Goal: Check status: Check status

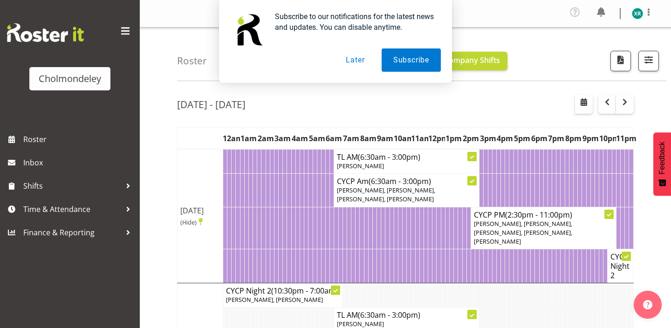
click at [353, 63] on button "Later" at bounding box center [355, 59] width 42 height 23
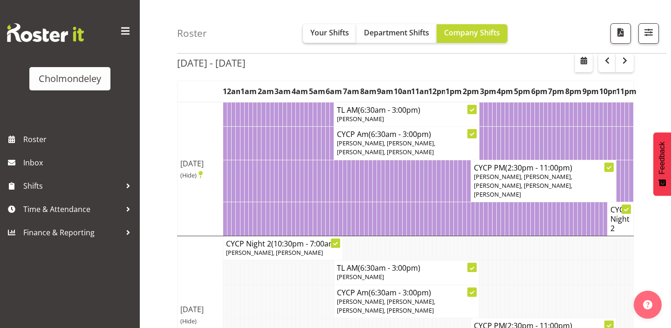
scroll to position [53, 0]
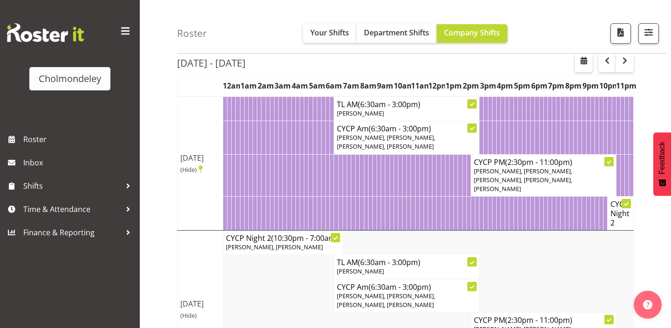
click at [125, 30] on span at bounding box center [125, 31] width 15 height 15
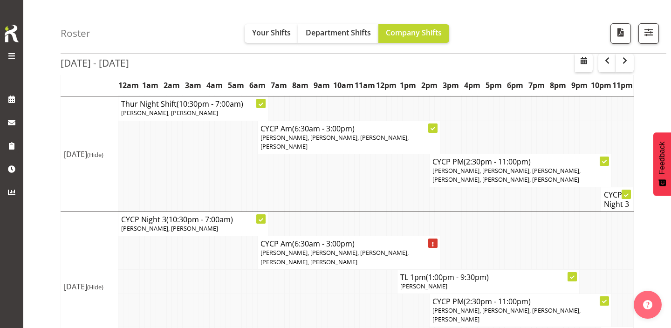
scroll to position [599, 0]
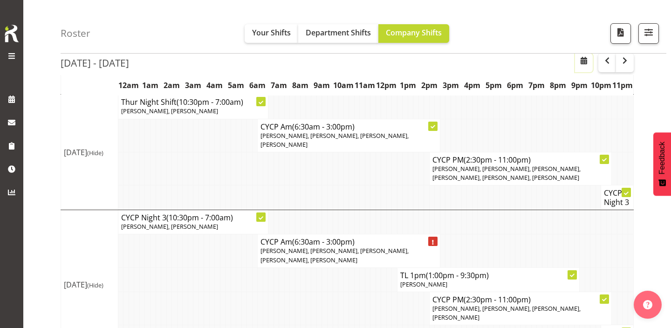
click at [581, 63] on span "button" at bounding box center [583, 60] width 11 height 11
select select "7"
select select "2025"
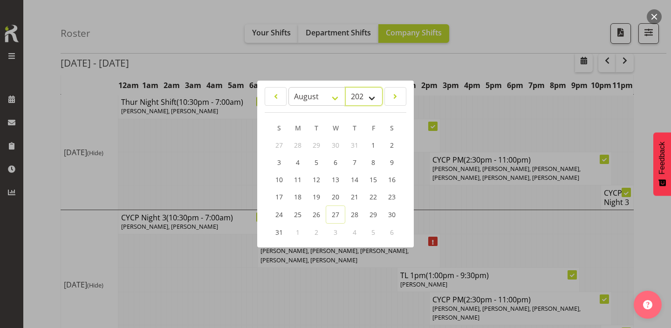
click at [364, 103] on select "2035 2034 2033 2032 2031 2030 2029 2028 2027 2026 2025 2024 2023 2022 2021 2020…" at bounding box center [363, 96] width 37 height 19
click at [333, 100] on select "January February March April May June July August September October November De…" at bounding box center [316, 96] width 57 height 19
click at [339, 213] on span "27" at bounding box center [335, 214] width 7 height 9
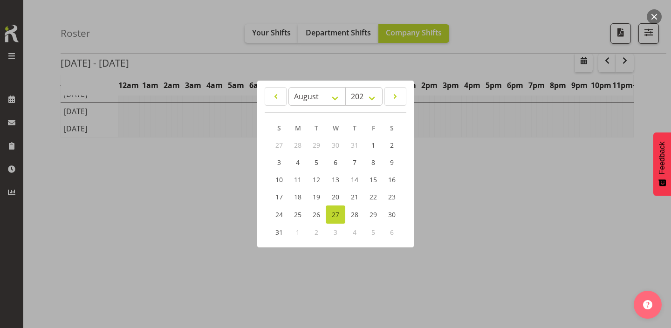
scroll to position [133, 0]
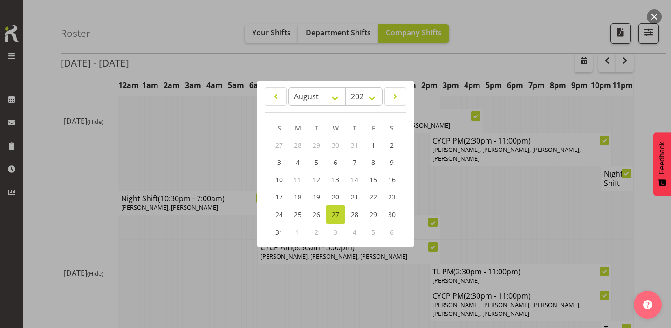
scroll to position [478, 0]
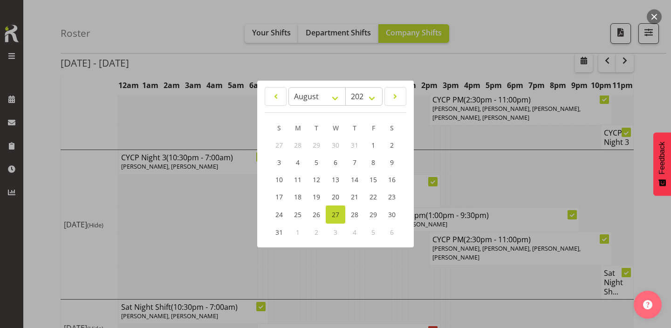
click at [539, 162] on div at bounding box center [335, 164] width 671 height 328
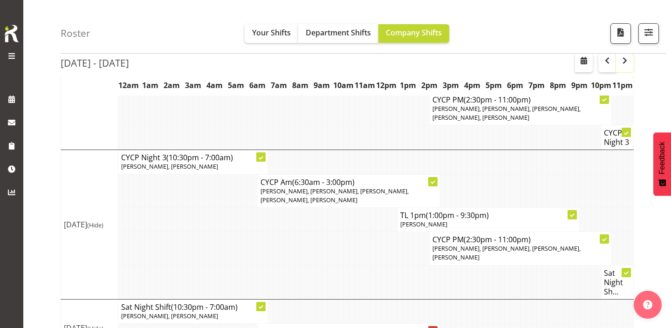
click at [625, 68] on span "button" at bounding box center [624, 62] width 3 height 14
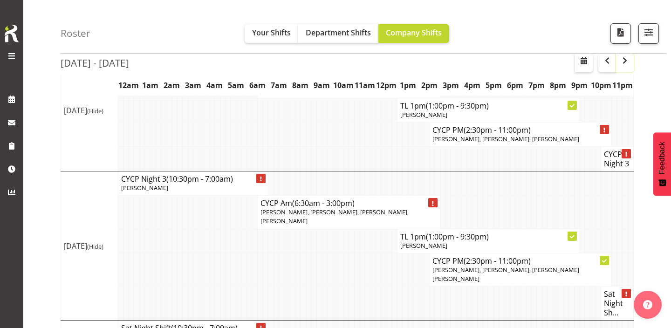
scroll to position [697, 0]
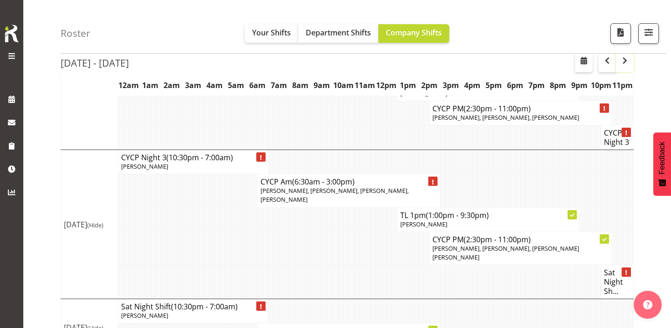
click at [627, 61] on span "button" at bounding box center [624, 60] width 11 height 11
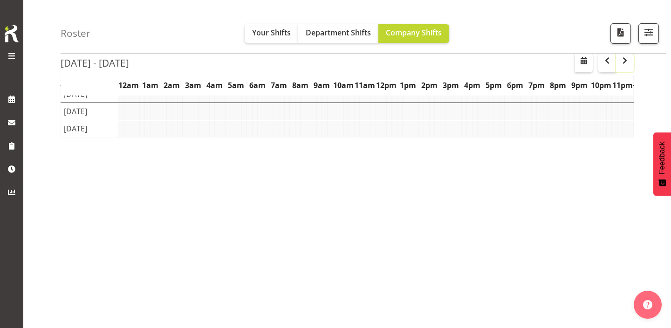
scroll to position [133, 0]
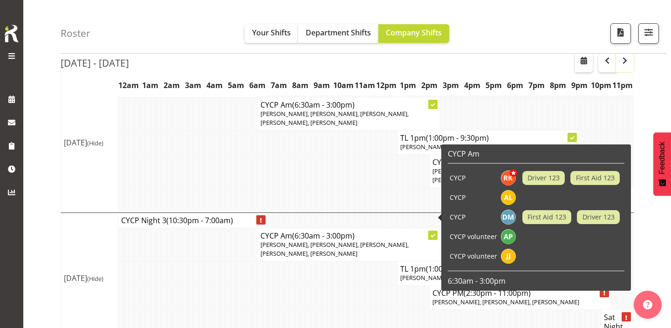
scroll to position [721, 0]
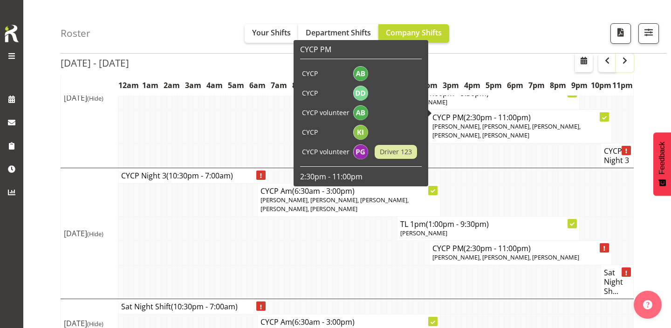
click at [629, 64] on span "button" at bounding box center [624, 60] width 11 height 11
